Goal: Task Accomplishment & Management: Use online tool/utility

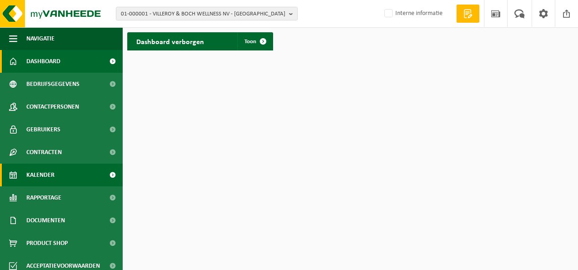
click at [43, 172] on span "Kalender" at bounding box center [40, 175] width 28 height 23
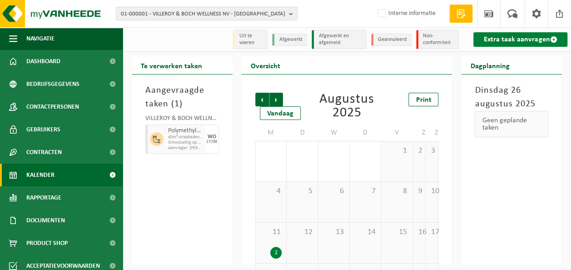
click at [498, 37] on link "Extra taak aanvragen" at bounding box center [521, 39] width 94 height 15
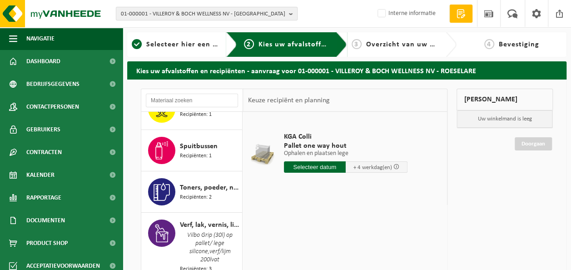
scroll to position [173, 0]
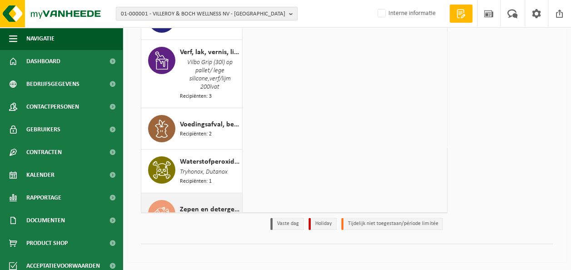
click at [185, 204] on span "Zepen en detergenten, gevaarlijk in kleinverpakking" at bounding box center [210, 209] width 60 height 11
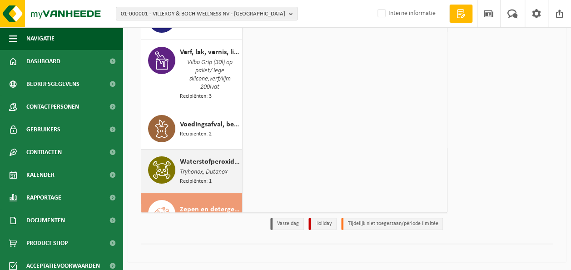
click at [184, 177] on span "Recipiënten: 1" at bounding box center [196, 181] width 32 height 9
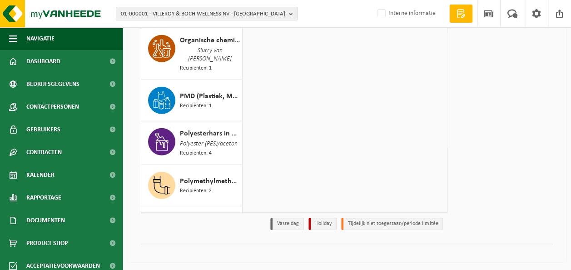
scroll to position [1180, 0]
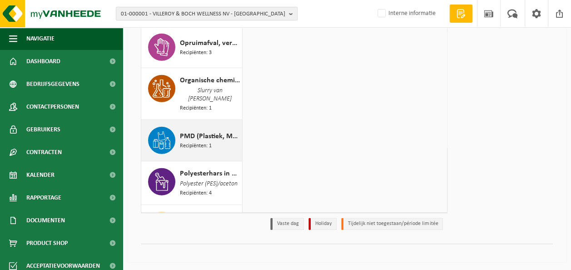
click at [198, 142] on span "Recipiënten: 1" at bounding box center [196, 146] width 32 height 9
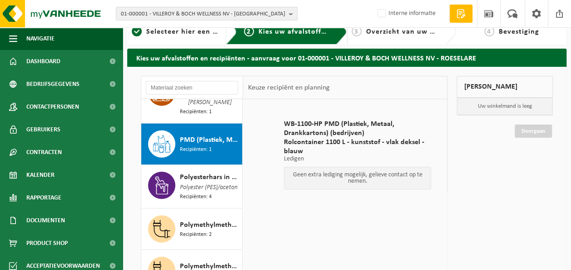
scroll to position [0, 0]
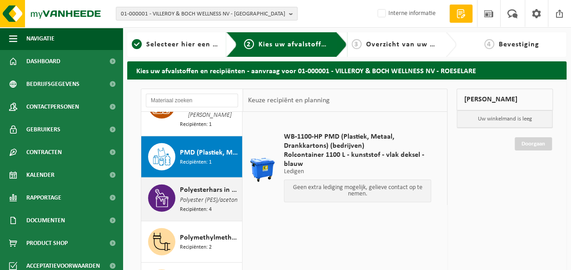
click at [195, 195] on span "Polyester (PES)/aceton" at bounding box center [209, 200] width 58 height 10
